Goal: Task Accomplishment & Management: Complete application form

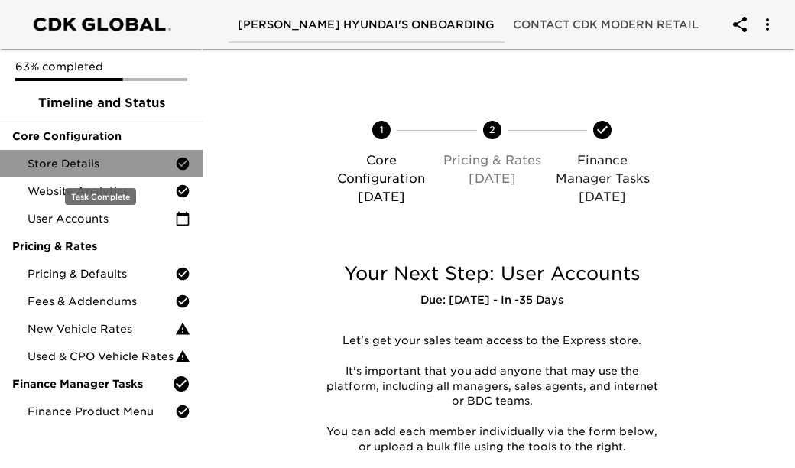
click at [120, 151] on div "Store Details" at bounding box center [101, 164] width 203 height 28
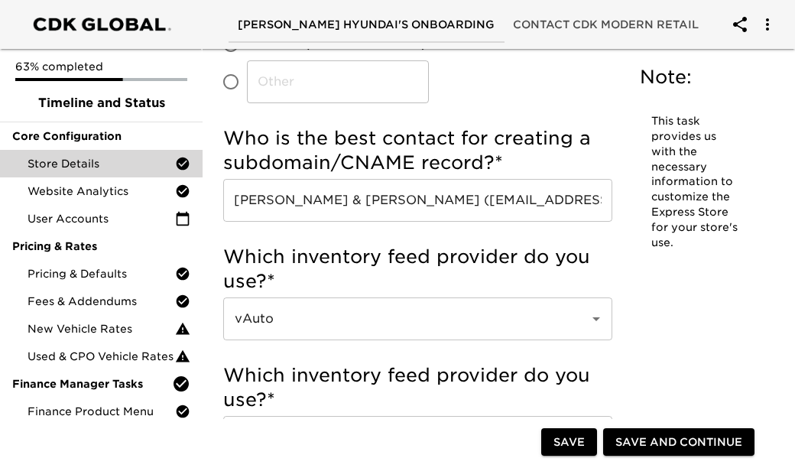
scroll to position [479, 0]
click at [520, 202] on input "Jessica Short & Mike Freyder (Jshort@themorangroup.net & mfreyder@themorangroup…" at bounding box center [417, 199] width 389 height 43
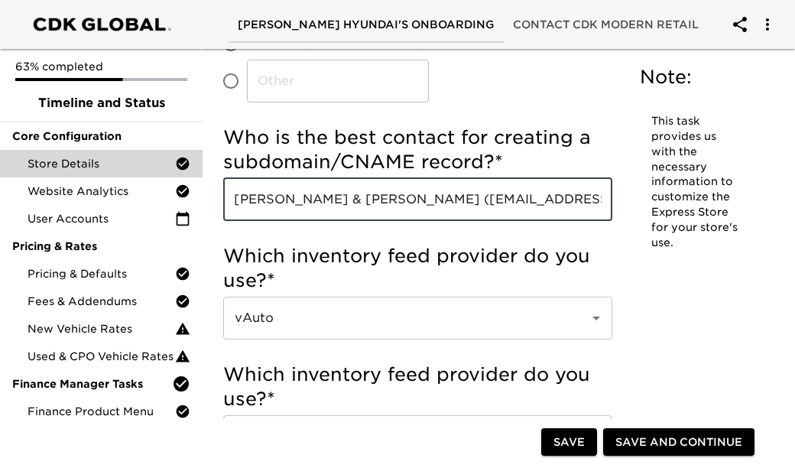
click at [520, 202] on input "Jessica Short & Mike Freyder (Jshort@themorangroup.net & mfreyder@themorangroup…" at bounding box center [417, 199] width 389 height 43
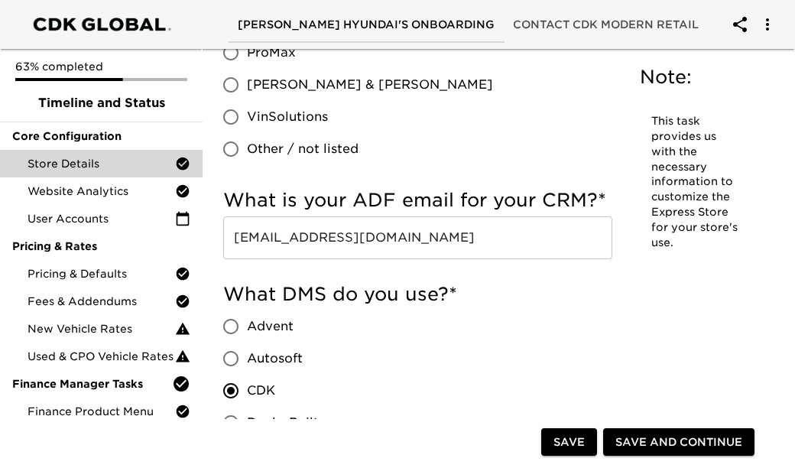
scroll to position [1426, 0]
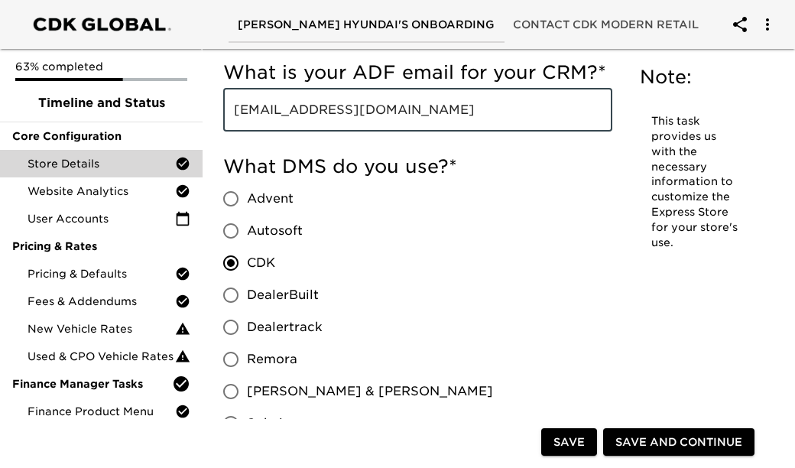
click at [441, 111] on input "sales@hyundaigreer.edealerhub.com" at bounding box center [417, 110] width 389 height 43
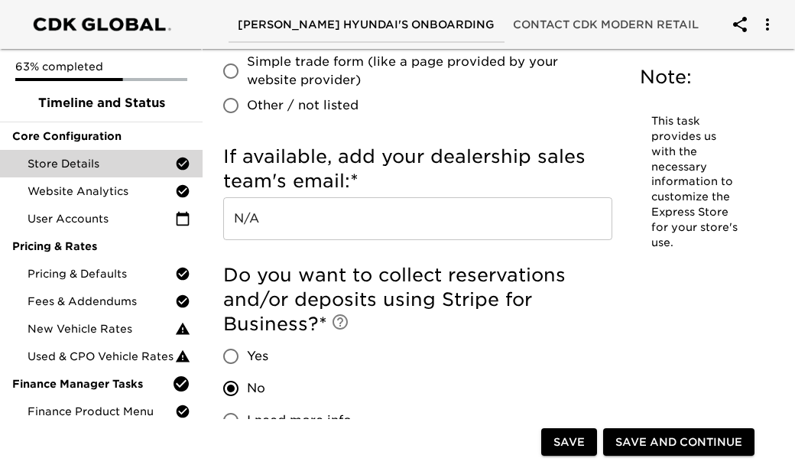
scroll to position [3770, 0]
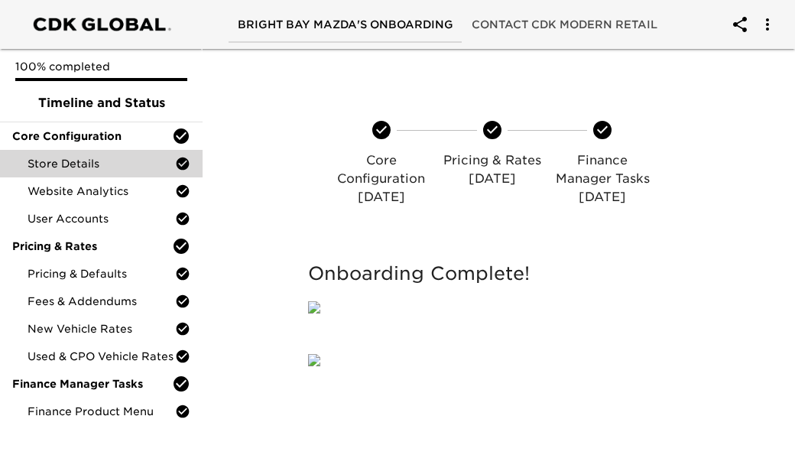
click at [96, 157] on span "Store Details" at bounding box center [102, 163] width 148 height 15
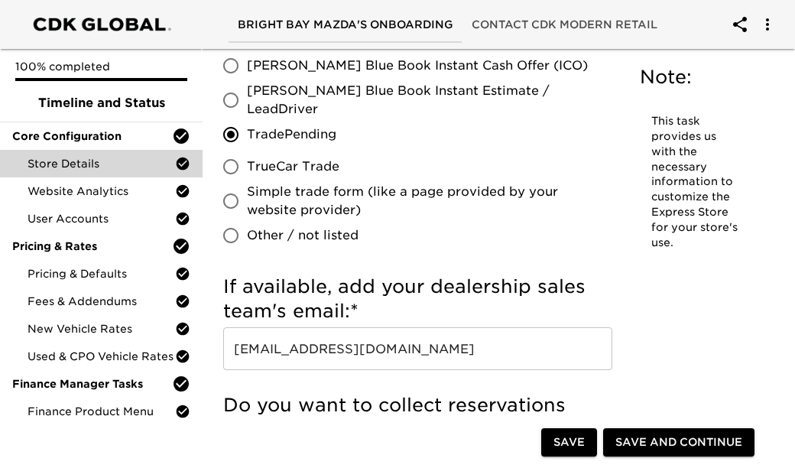
scroll to position [3354, 0]
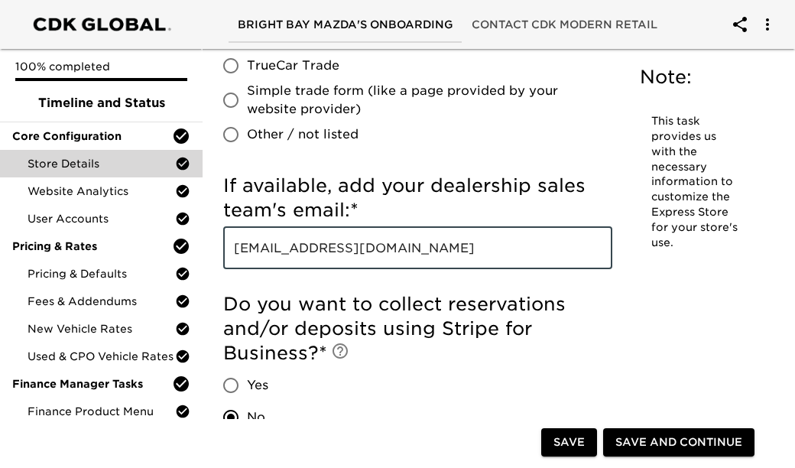
click at [308, 248] on input "[EMAIL_ADDRESS][DOMAIN_NAME]" at bounding box center [417, 247] width 389 height 43
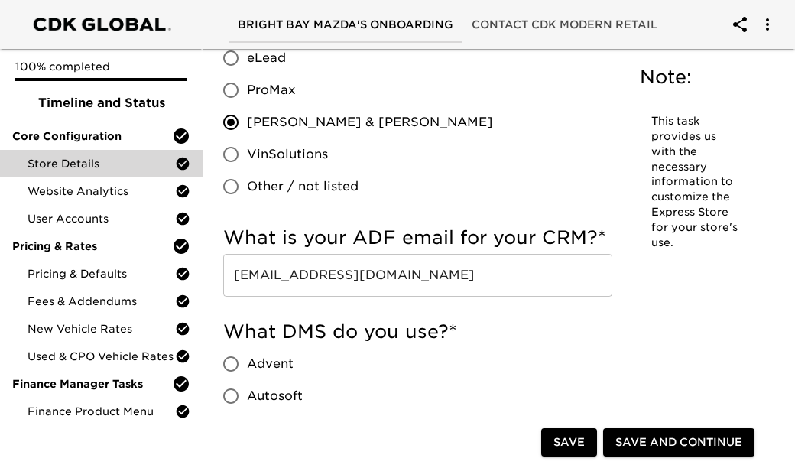
scroll to position [1107, 0]
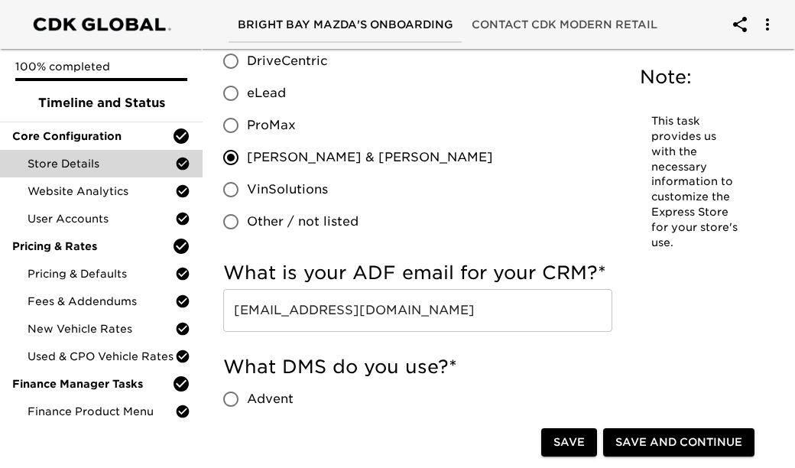
click at [288, 316] on input "[EMAIL_ADDRESS][DOMAIN_NAME]" at bounding box center [417, 310] width 389 height 43
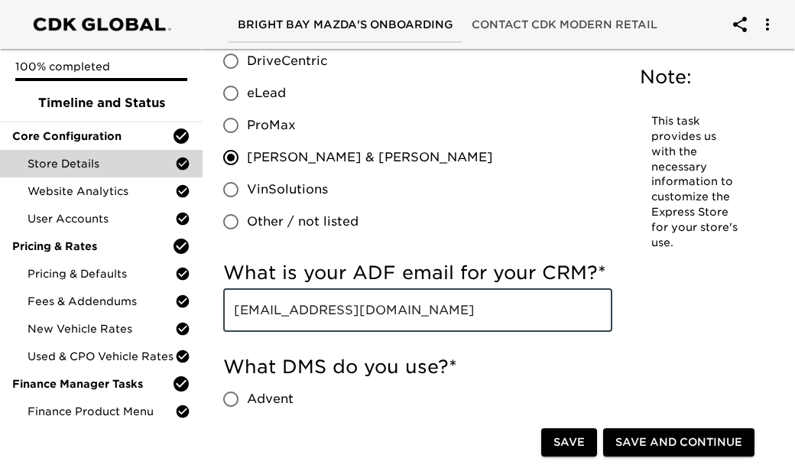
click at [288, 316] on input "[EMAIL_ADDRESS][DOMAIN_NAME]" at bounding box center [417, 310] width 389 height 43
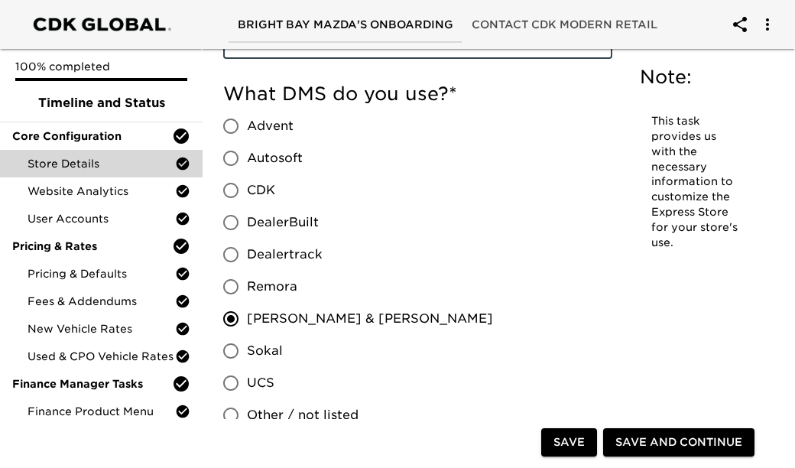
scroll to position [1437, 0]
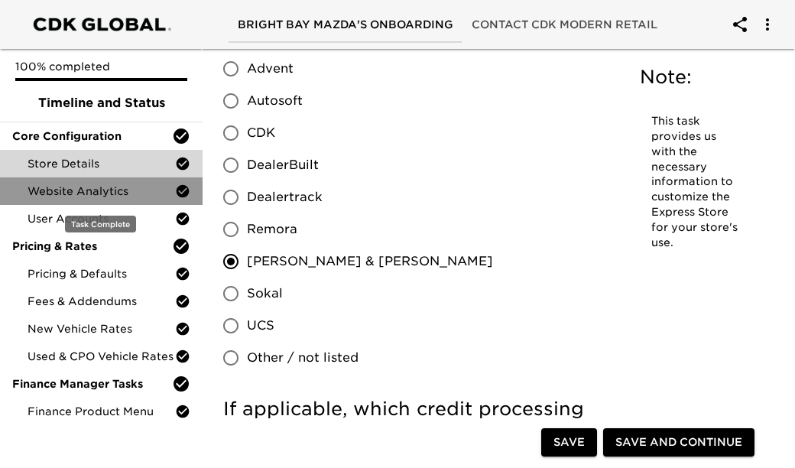
click at [115, 197] on span "Website Analytics" at bounding box center [102, 191] width 148 height 15
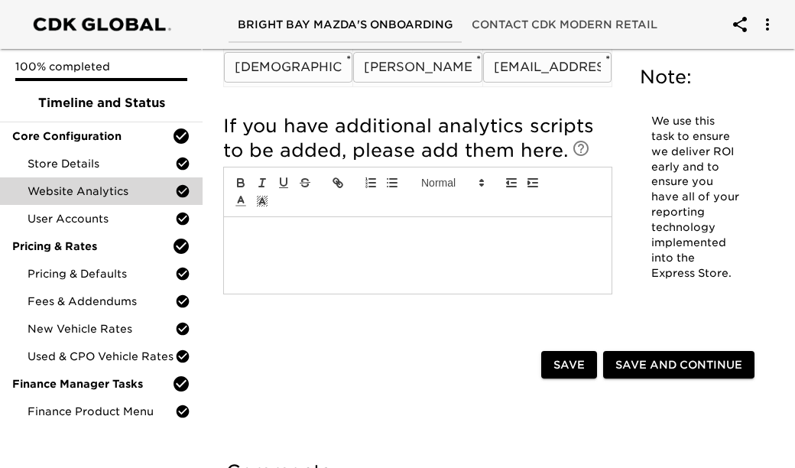
scroll to position [550, 0]
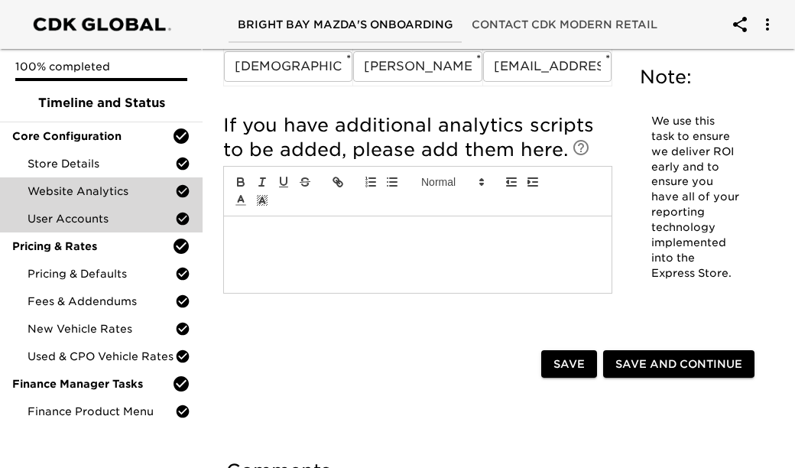
click at [104, 208] on div "User Accounts" at bounding box center [101, 219] width 203 height 28
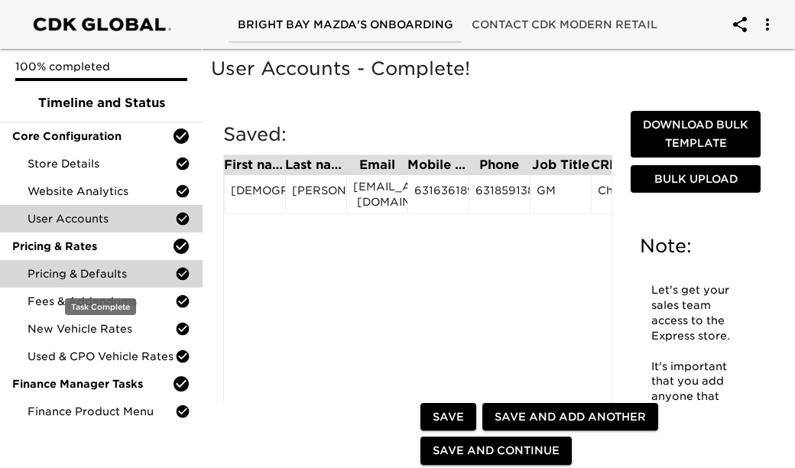
click at [118, 278] on span "Pricing & Defaults" at bounding box center [102, 273] width 148 height 15
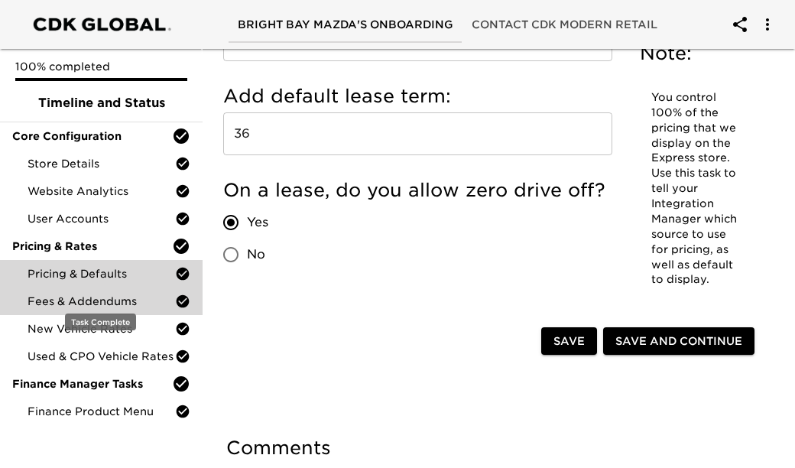
scroll to position [2022, 0]
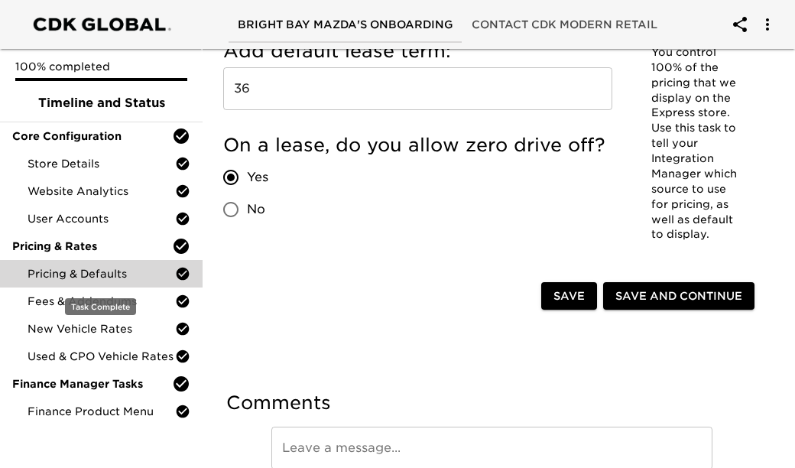
click at [128, 280] on span "Pricing & Defaults" at bounding box center [102, 273] width 148 height 15
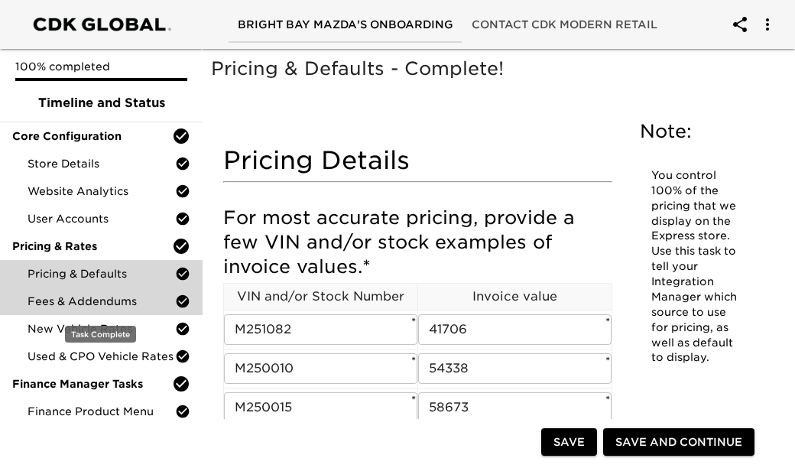
click at [120, 307] on span "Fees & Addendums" at bounding box center [102, 301] width 148 height 15
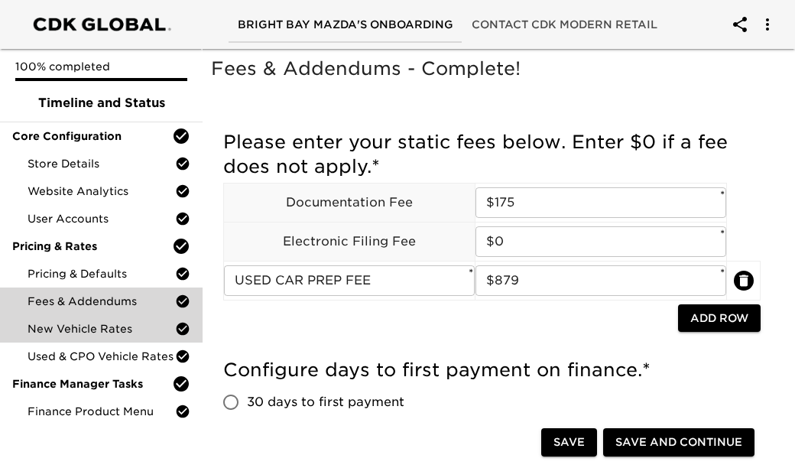
click at [115, 331] on span "New Vehicle Rates" at bounding box center [102, 328] width 148 height 15
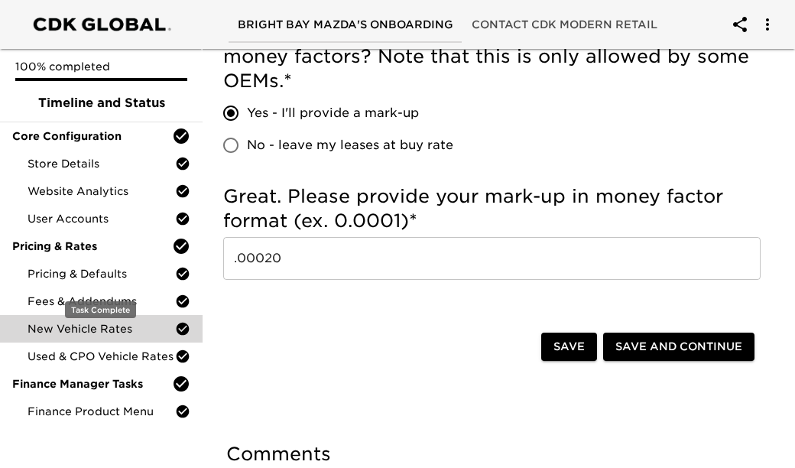
scroll to position [1315, 0]
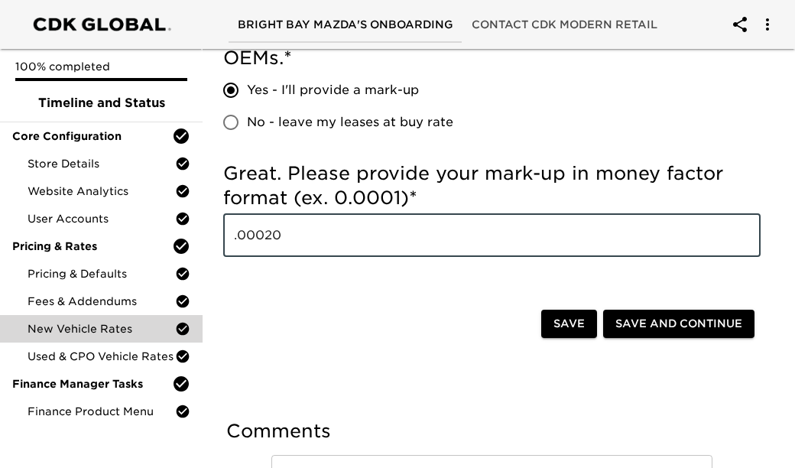
drag, startPoint x: 311, startPoint y: 249, endPoint x: 212, endPoint y: 242, distance: 99.7
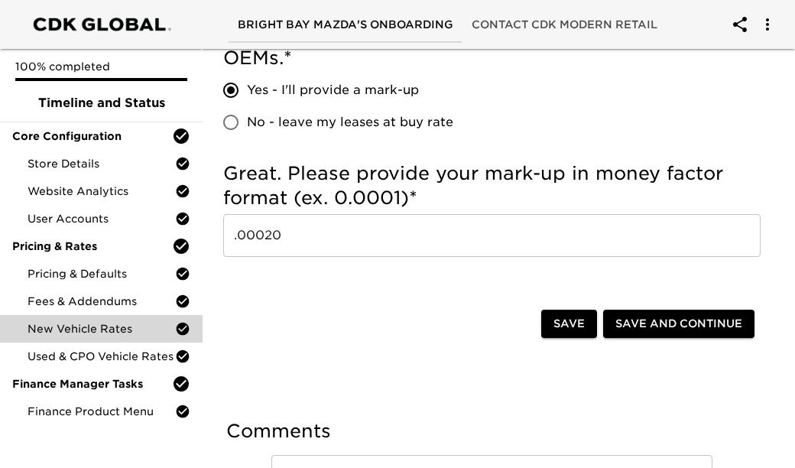
click at [243, 315] on div at bounding box center [385, 325] width 312 height 31
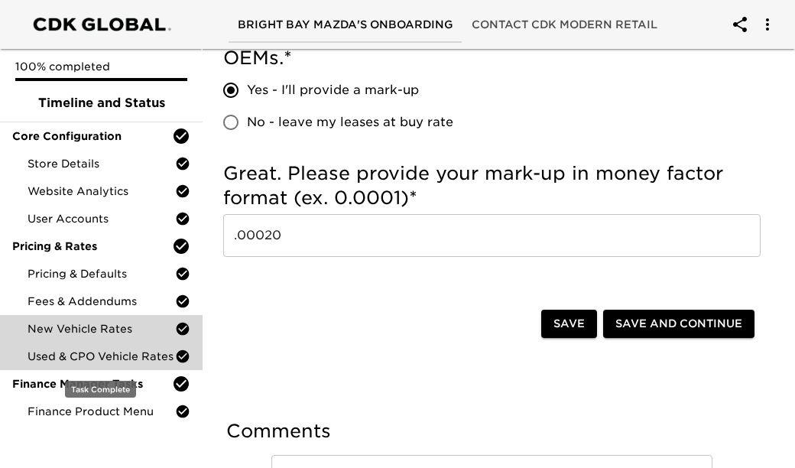
click at [132, 357] on span "Used & CPO Vehicle Rates" at bounding box center [102, 356] width 148 height 15
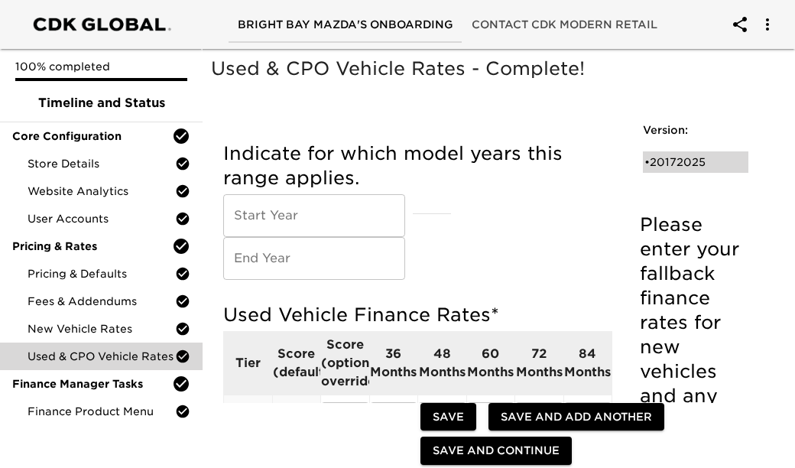
click at [661, 171] on div "• 20172025" at bounding box center [696, 161] width 106 height 21
type input "2017"
type input "2025"
radio input "true"
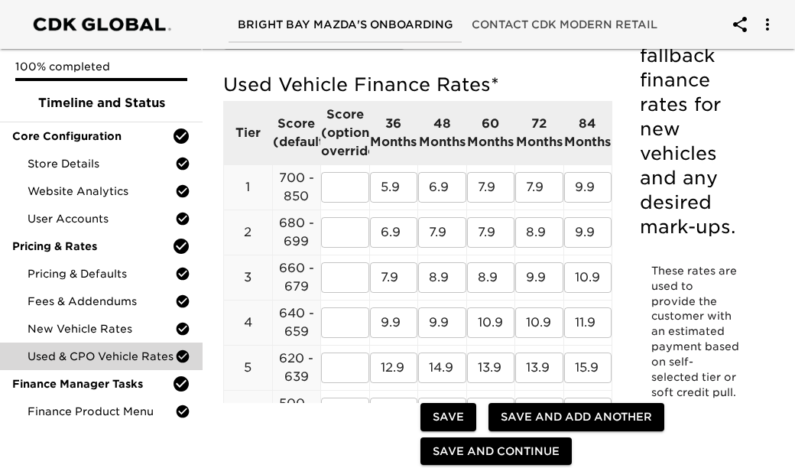
scroll to position [169, 0]
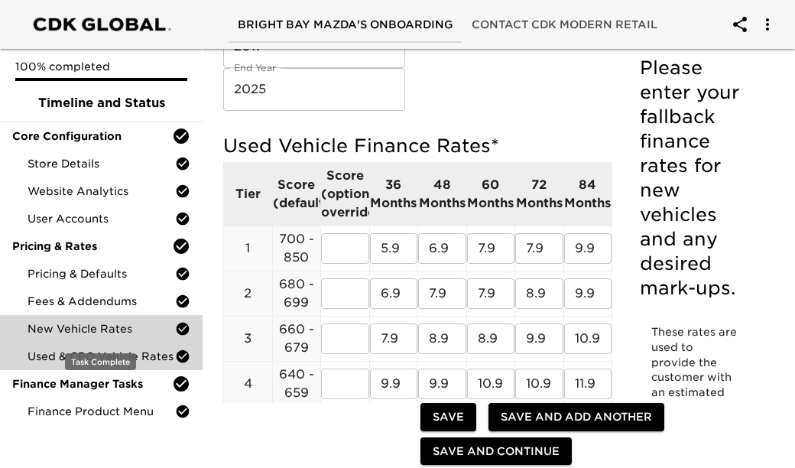
click at [114, 330] on span "New Vehicle Rates" at bounding box center [102, 328] width 148 height 15
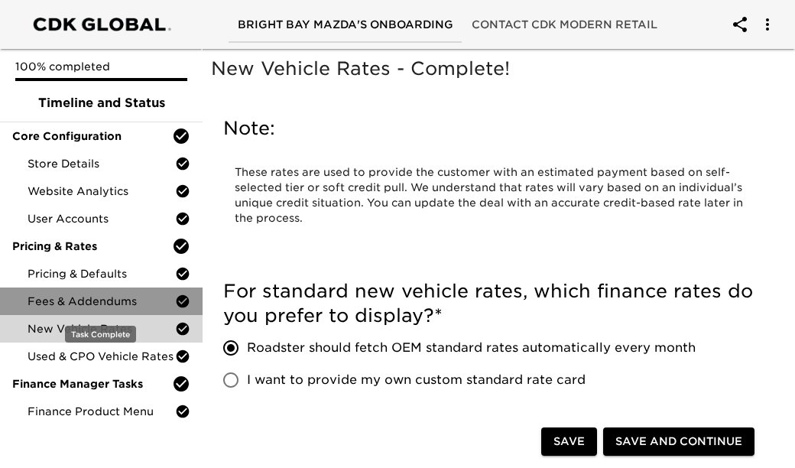
click at [114, 305] on span "Fees & Addendums" at bounding box center [102, 301] width 148 height 15
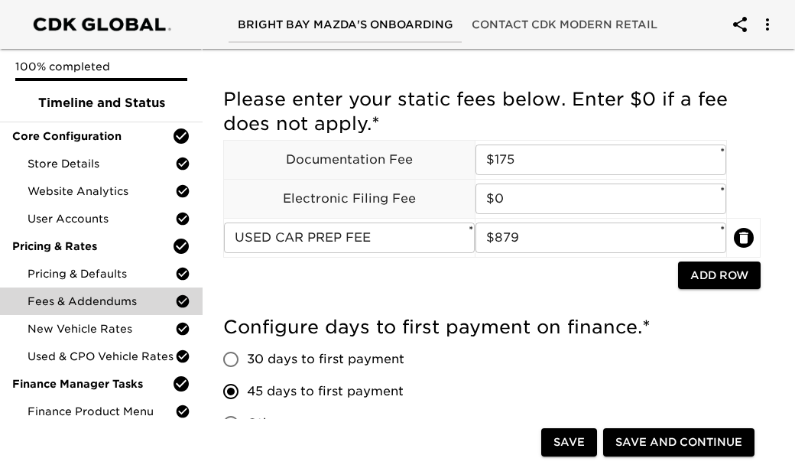
scroll to position [34, 0]
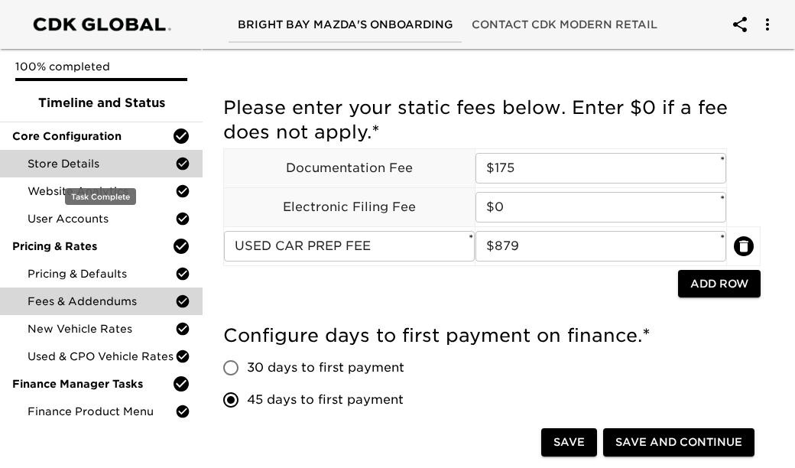
click at [108, 168] on span "Store Details" at bounding box center [102, 163] width 148 height 15
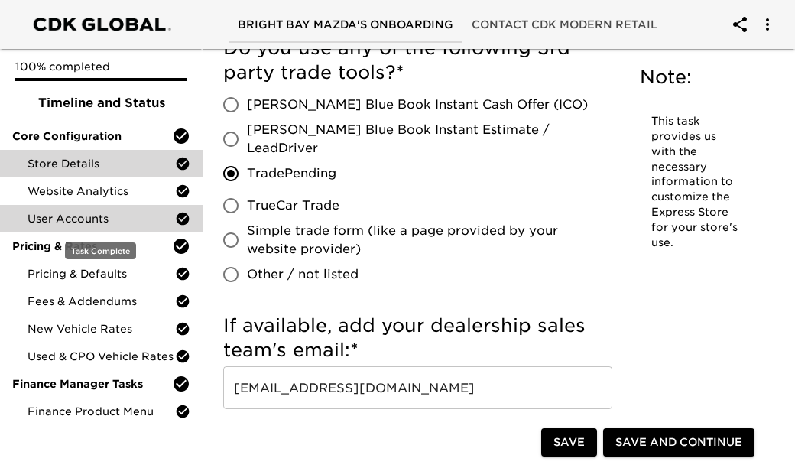
scroll to position [3217, 0]
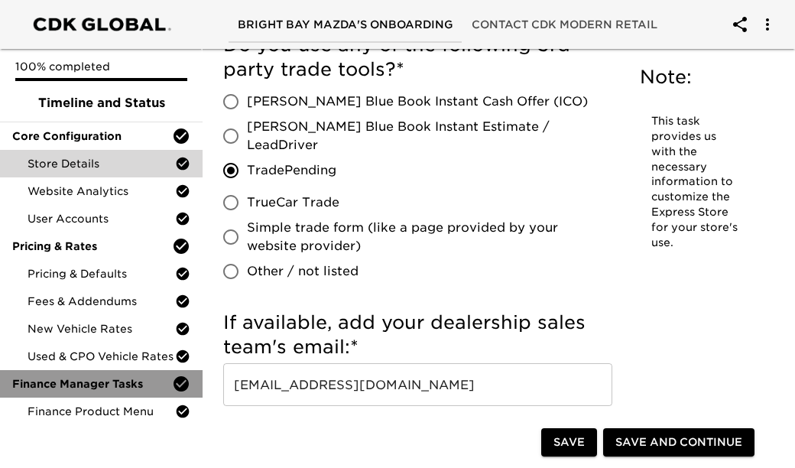
click at [132, 396] on div "Finance Manager Tasks" at bounding box center [101, 384] width 203 height 28
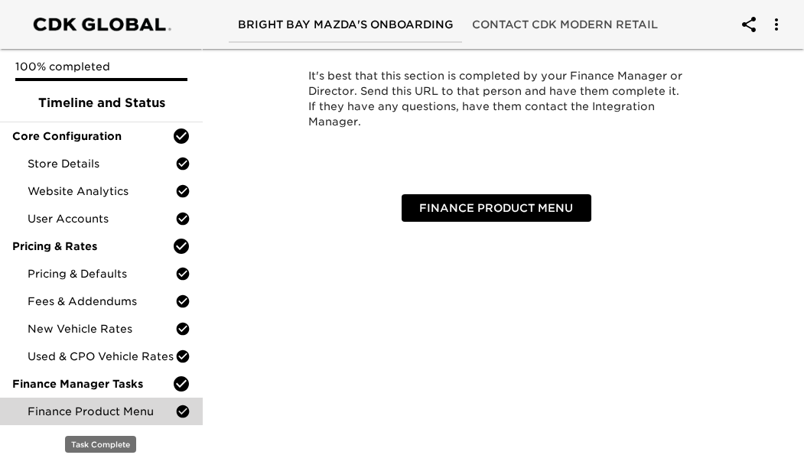
click at [131, 418] on span "Finance Product Menu" at bounding box center [102, 411] width 148 height 15
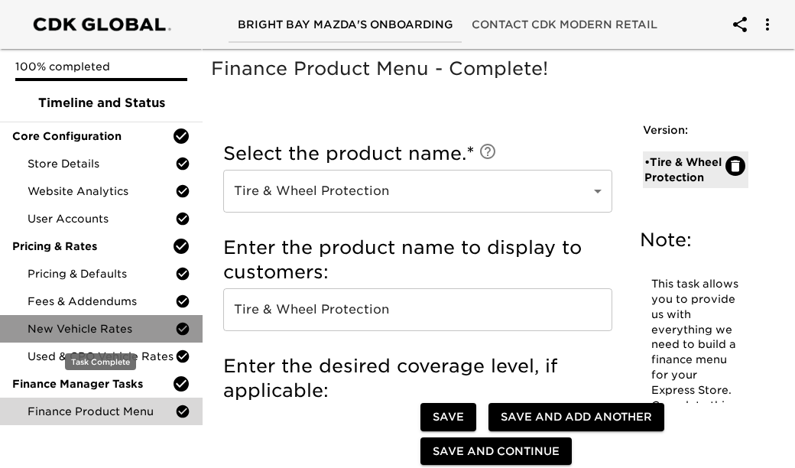
click at [130, 337] on div "New Vehicle Rates" at bounding box center [101, 329] width 203 height 28
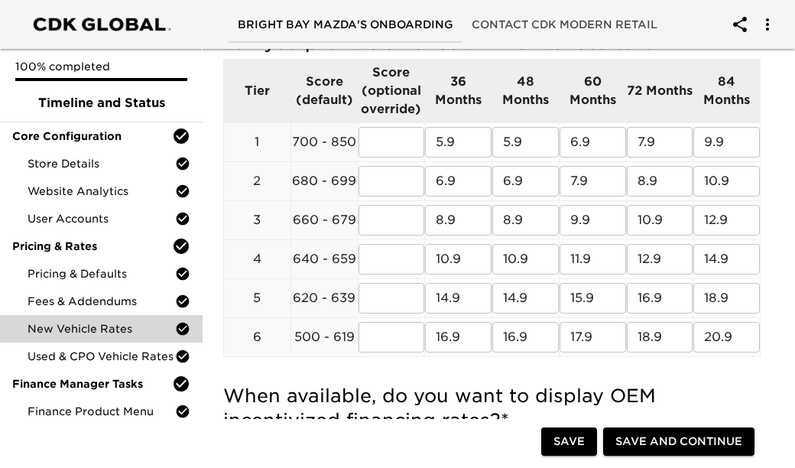
scroll to position [631, 0]
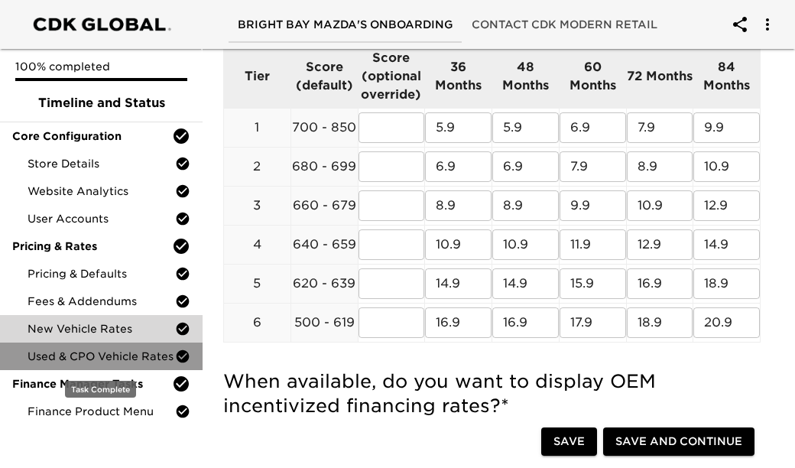
click at [147, 354] on span "Used & CPO Vehicle Rates" at bounding box center [102, 356] width 148 height 15
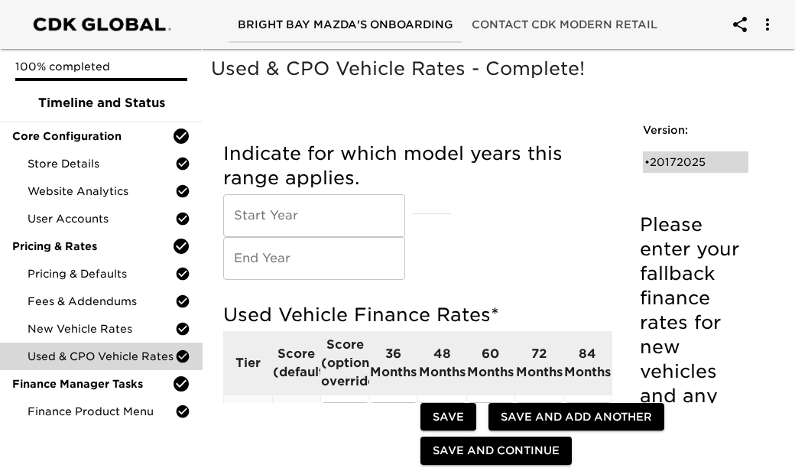
click at [681, 164] on div "• 20172025" at bounding box center [685, 161] width 81 height 15
type input "2017"
type input "2025"
radio input "true"
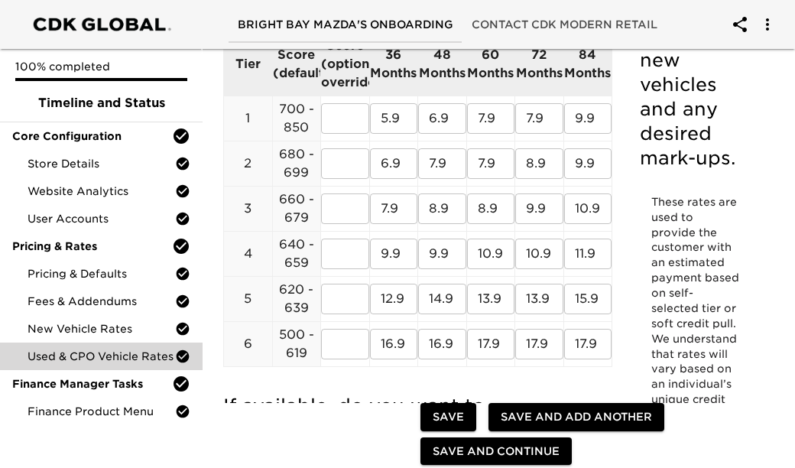
scroll to position [286, 0]
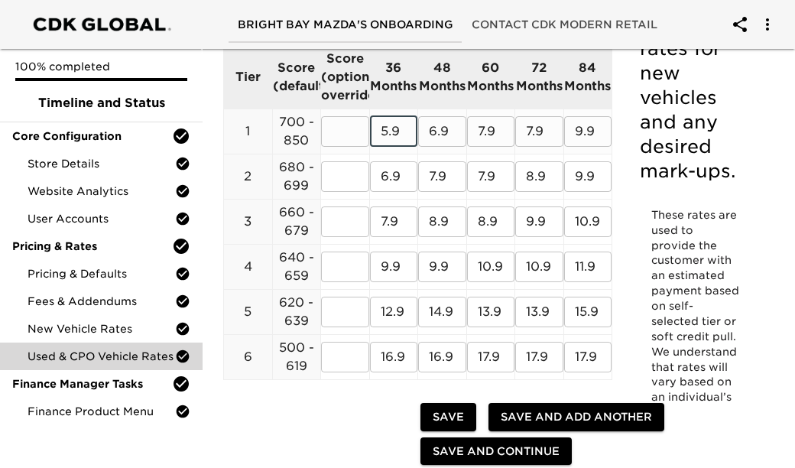
click at [407, 136] on input "5.9" at bounding box center [394, 131] width 48 height 31
drag, startPoint x: 405, startPoint y: 135, endPoint x: 389, endPoint y: 134, distance: 16.1
click at [389, 135] on input "5.9" at bounding box center [394, 131] width 48 height 31
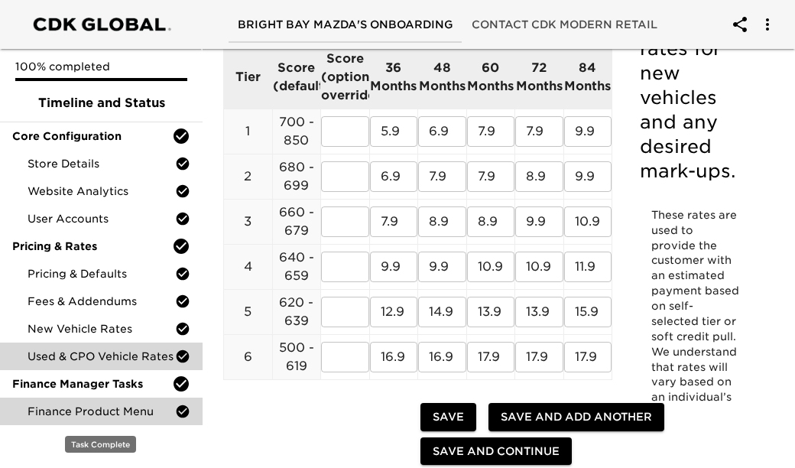
click at [141, 405] on span "Finance Product Menu" at bounding box center [102, 411] width 148 height 15
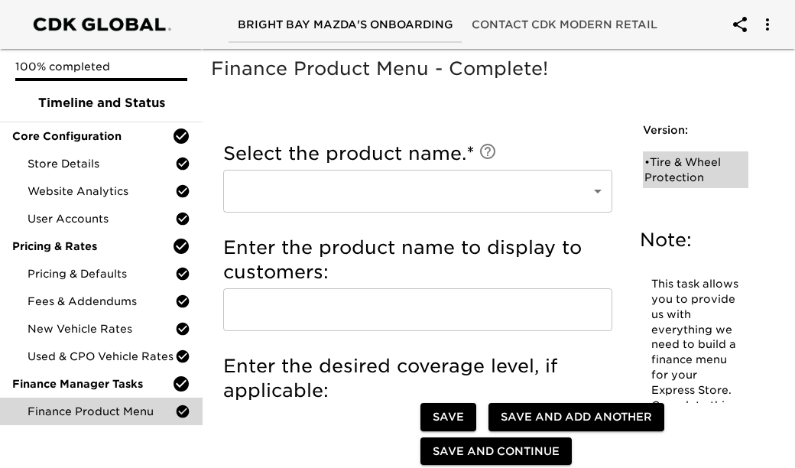
click at [704, 168] on div "• Tire & Wheel Protection" at bounding box center [685, 169] width 81 height 31
type input "Tire & Wheel Protection"
type input "Smart Auto Care"
radio input "true"
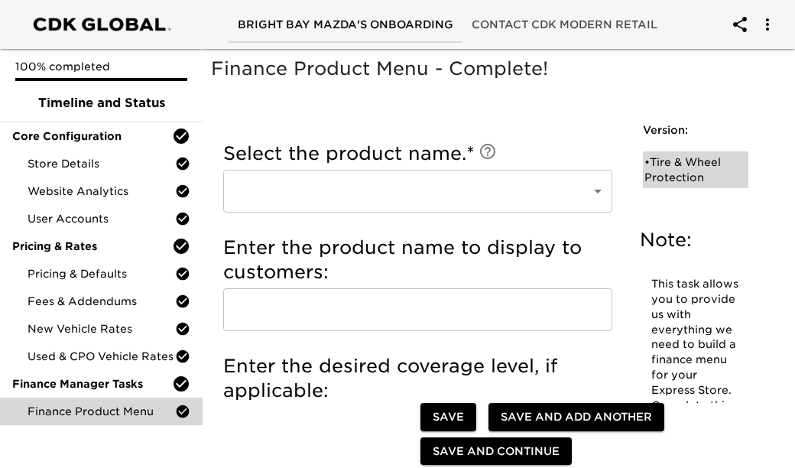
radio input "true"
type input "$899"
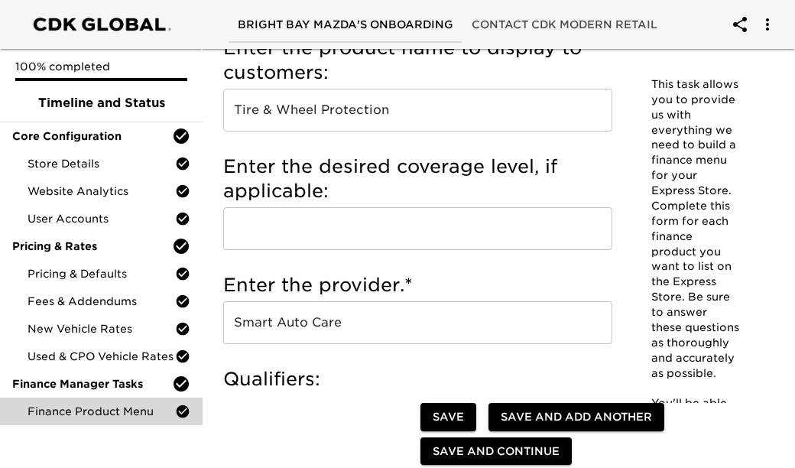
scroll to position [142, 0]
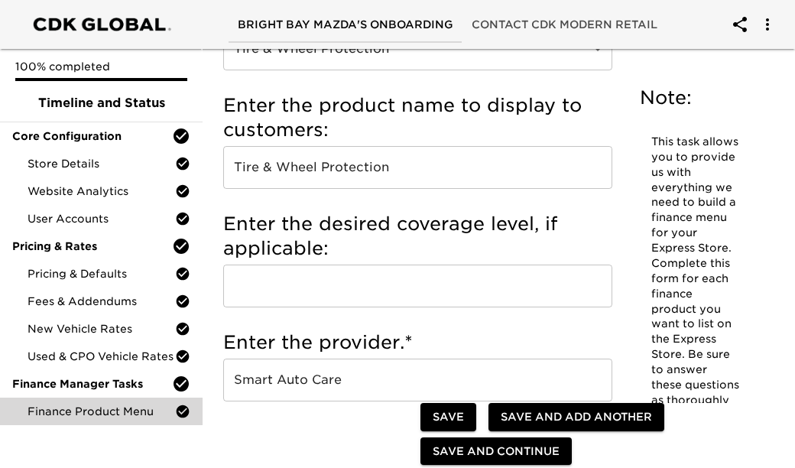
click at [288, 389] on input "Smart Auto Care" at bounding box center [417, 380] width 389 height 43
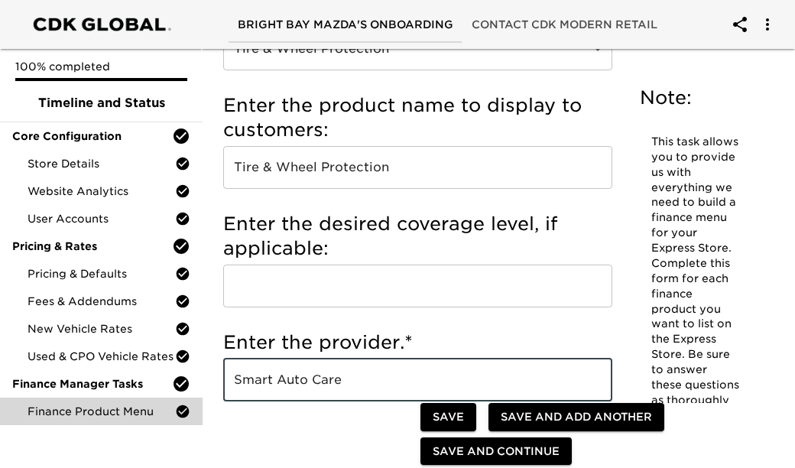
click at [288, 389] on input "Smart Auto Care" at bounding box center [417, 380] width 389 height 43
click at [347, 174] on input "Tire & Wheel Protection" at bounding box center [417, 167] width 389 height 43
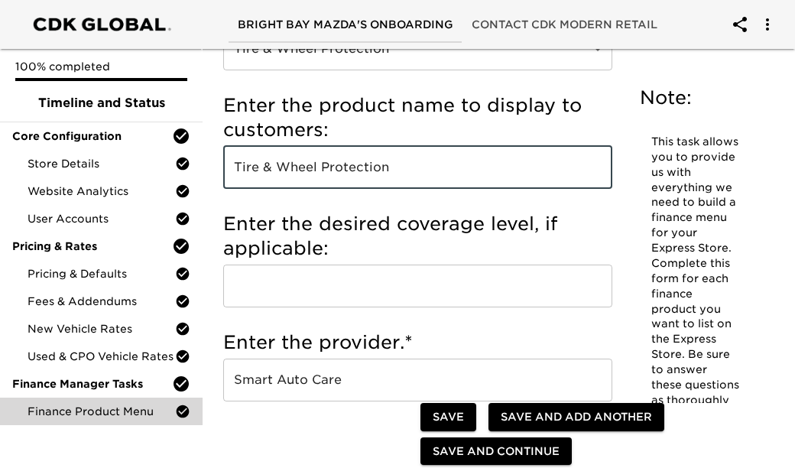
click at [347, 174] on input "Tire & Wheel Protection" at bounding box center [417, 167] width 389 height 43
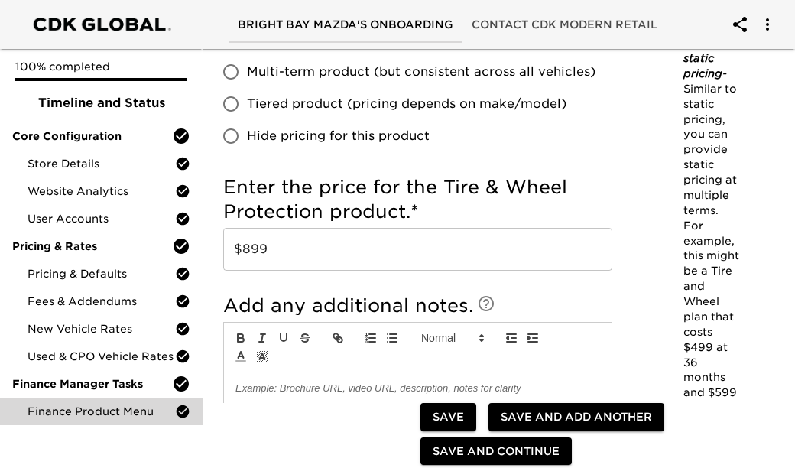
scroll to position [942, 0]
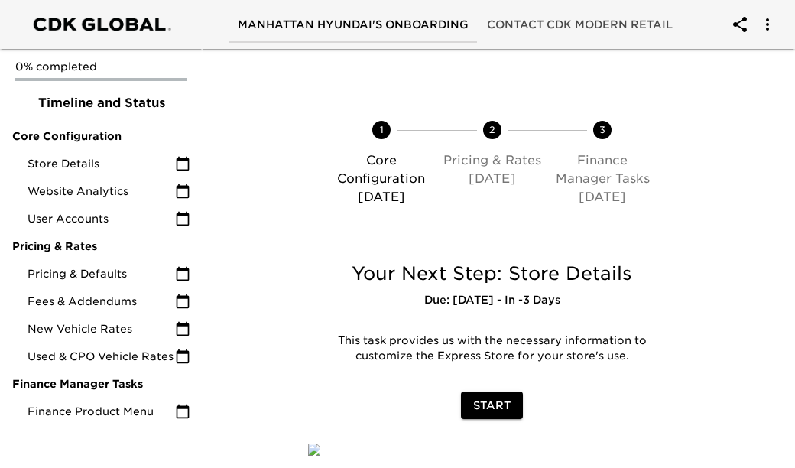
click at [737, 23] on icon "account of current user" at bounding box center [740, 24] width 14 height 15
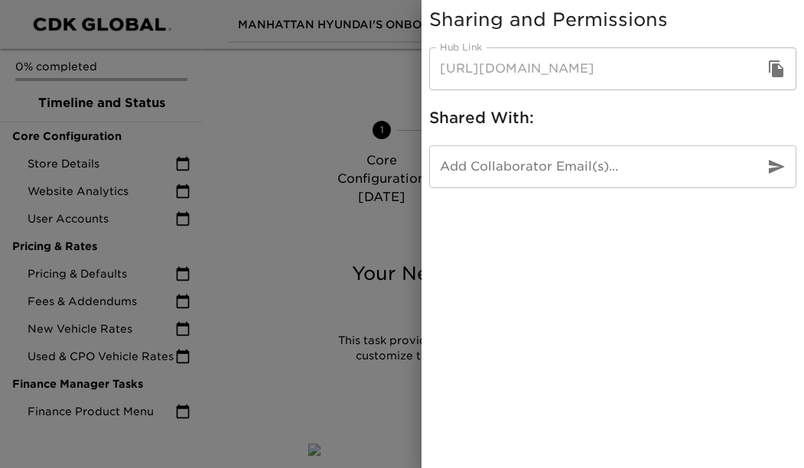
click at [775, 69] on icon "button" at bounding box center [776, 68] width 15 height 17
